Goal: Use online tool/utility: Utilize a website feature to perform a specific function

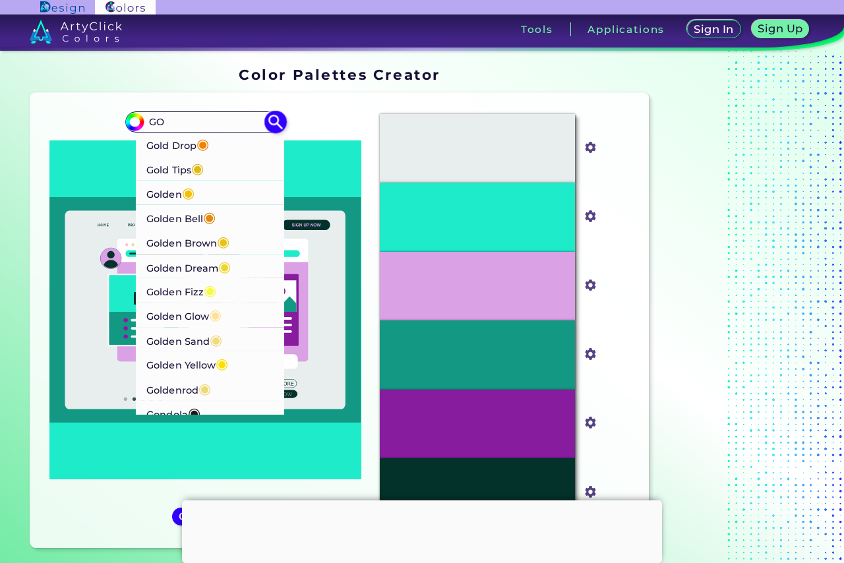
type input "GO"
click at [164, 187] on p "Golden ◉" at bounding box center [170, 193] width 48 height 24
type input "#f5bf03"
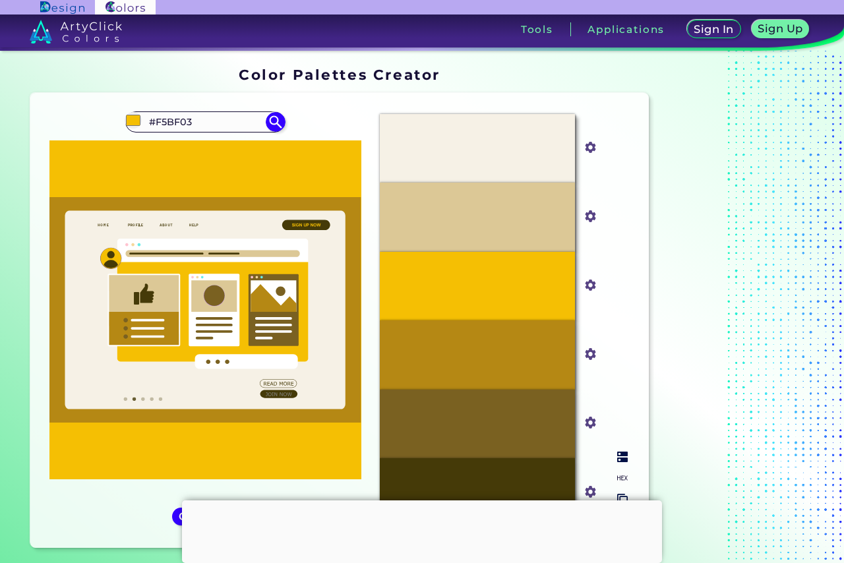
click at [594, 283] on input "#f5bf03" at bounding box center [588, 284] width 16 height 16
drag, startPoint x: 205, startPoint y: 119, endPoint x: 90, endPoint y: 113, distance: 115.0
click at [90, 113] on div "#f5bf03 #F5BF03 Gold Drop ◉ Gold Tips ◉ Golden ◉ Golden Bell ◉ Golden Brown ◉ G…" at bounding box center [205, 321] width 328 height 435
type input "SEWAR"
type input "#000000"
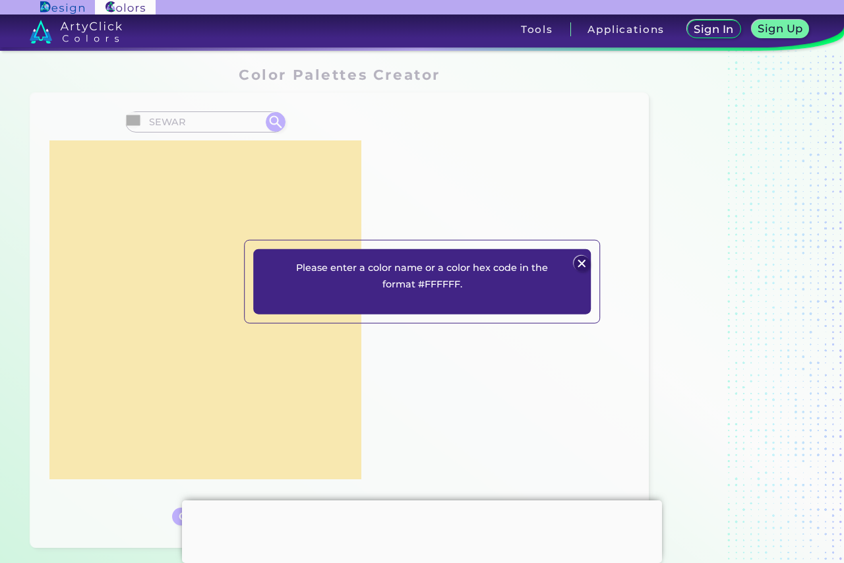
click at [576, 257] on img at bounding box center [582, 264] width 16 height 16
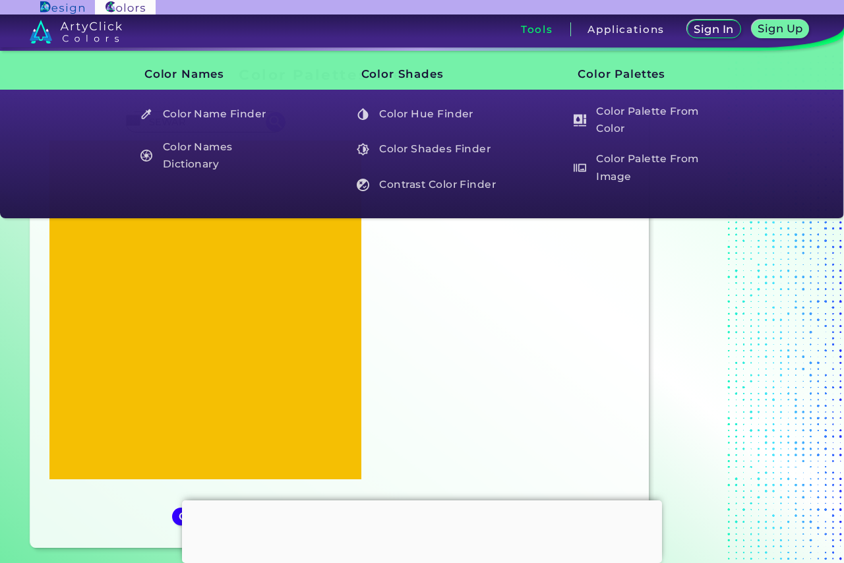
click at [542, 27] on h3 "Tools" at bounding box center [537, 29] width 32 height 10
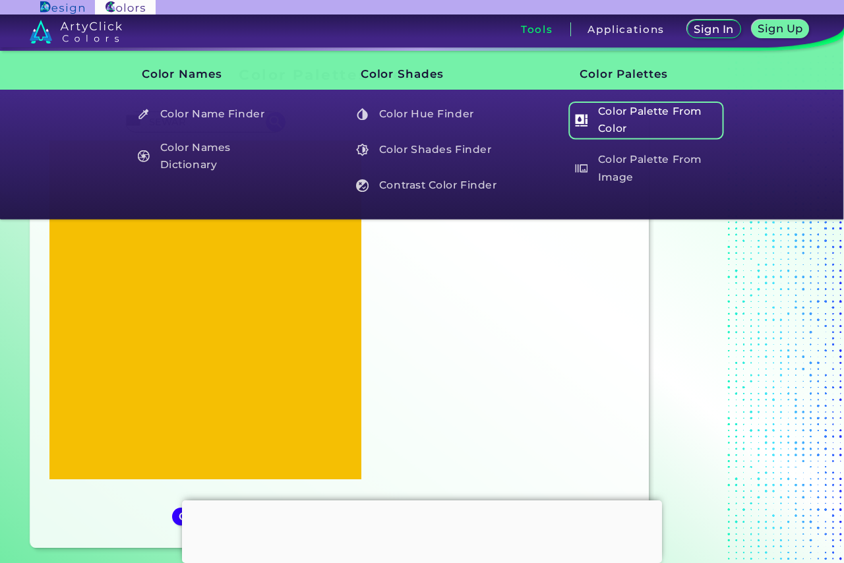
click at [610, 125] on h5 "Color Palette From Color" at bounding box center [646, 121] width 155 height 38
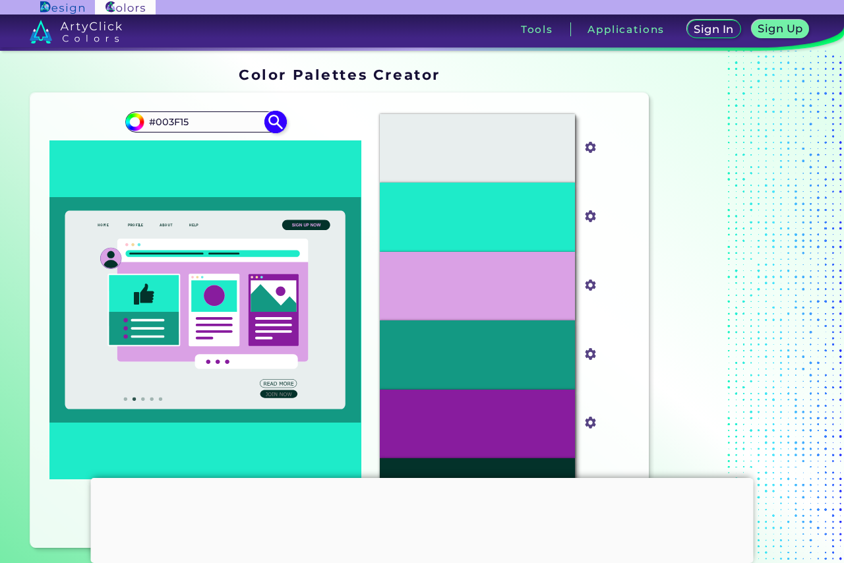
type input "#003F15"
click at [274, 123] on img at bounding box center [275, 121] width 23 height 23
type input "#003f15"
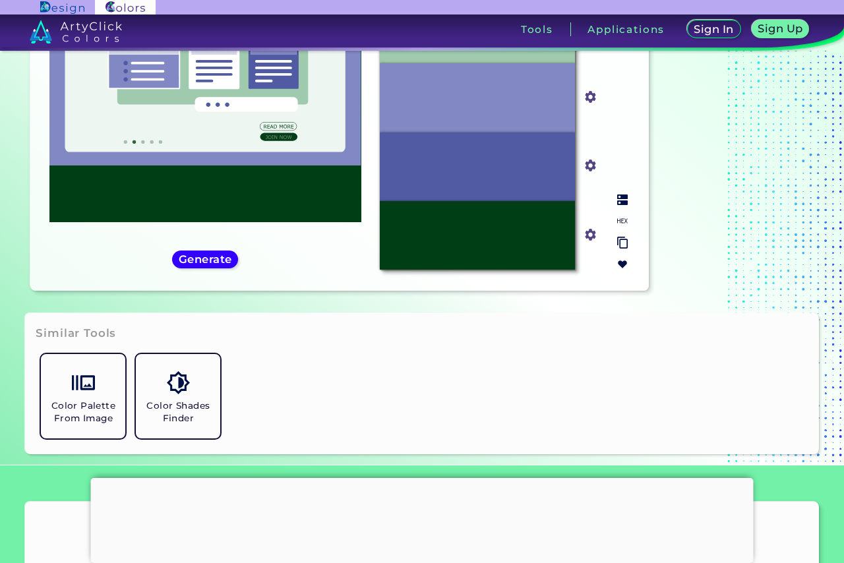
scroll to position [264, 0]
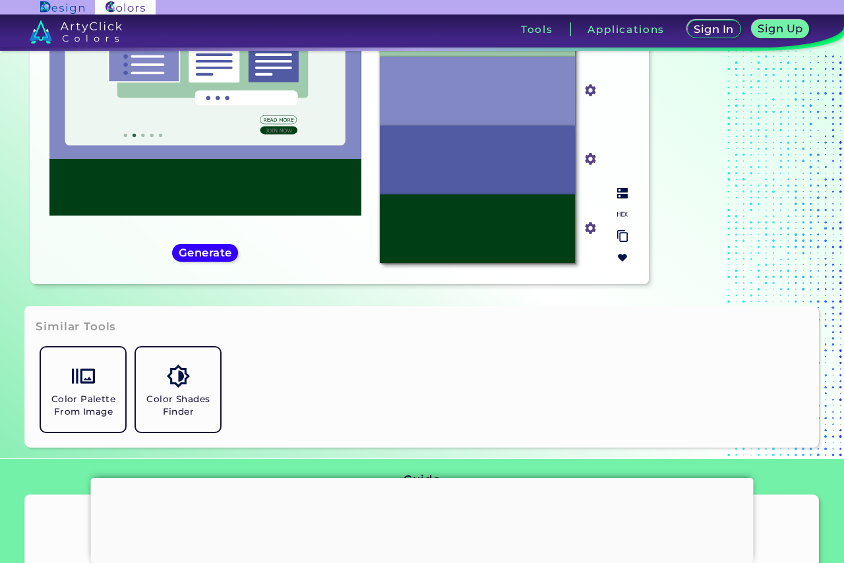
click at [593, 230] on input "#003f15" at bounding box center [588, 226] width 16 height 16
type input "#1b1d1c"
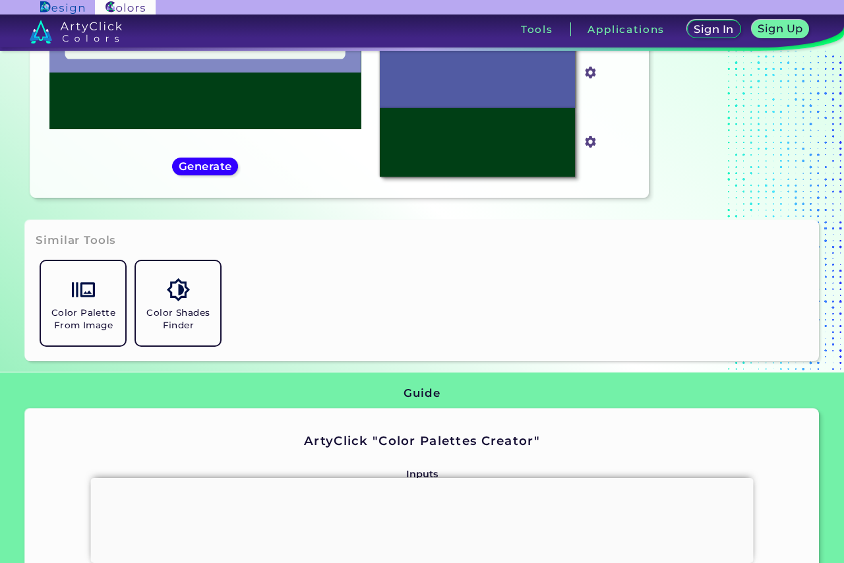
type input "#1b1d1c"
